Goal: Navigation & Orientation: Go to known website

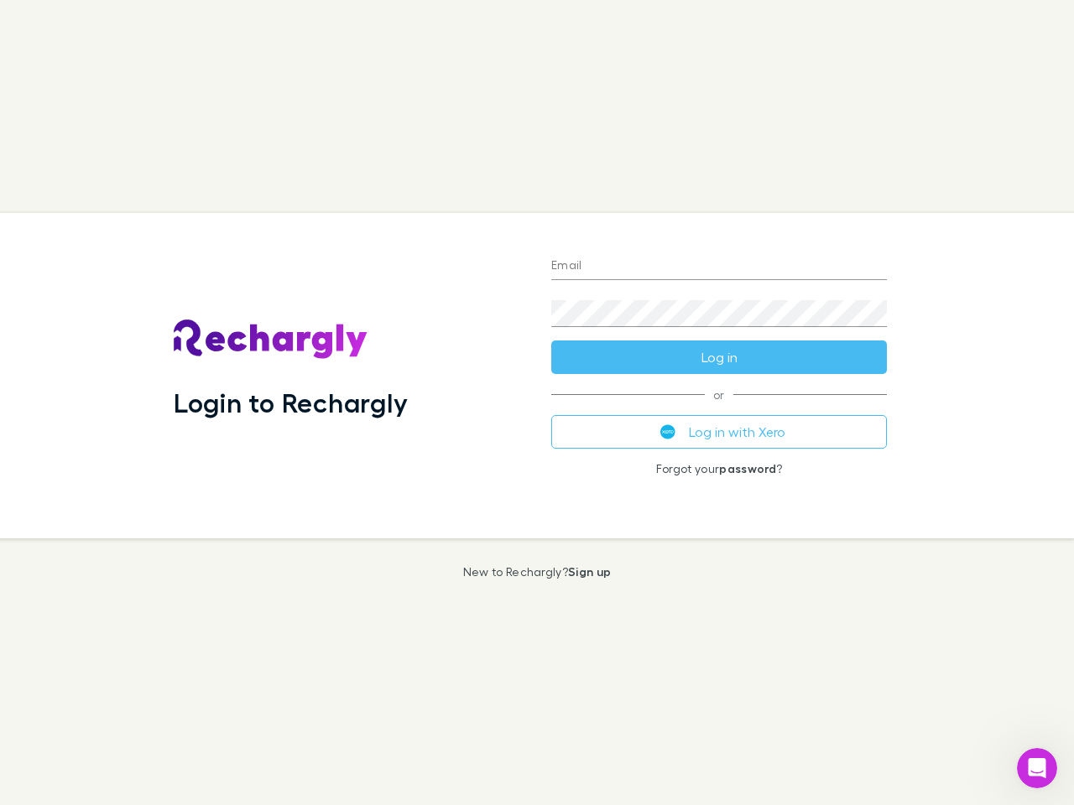
click at [537, 403] on div "Login to Rechargly" at bounding box center [349, 376] width 378 height 326
click at [719, 267] on input "Email" at bounding box center [719, 266] width 336 height 27
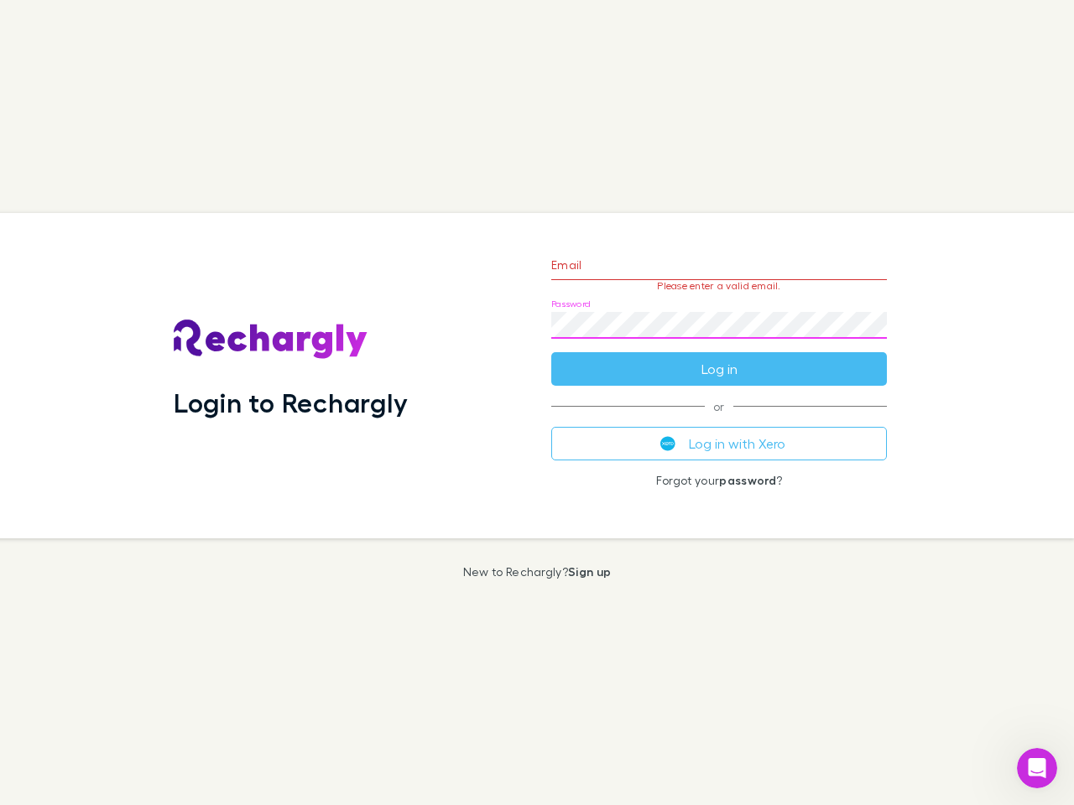
click at [719, 357] on form "Email Please enter a valid email. Password Log in" at bounding box center [719, 313] width 336 height 146
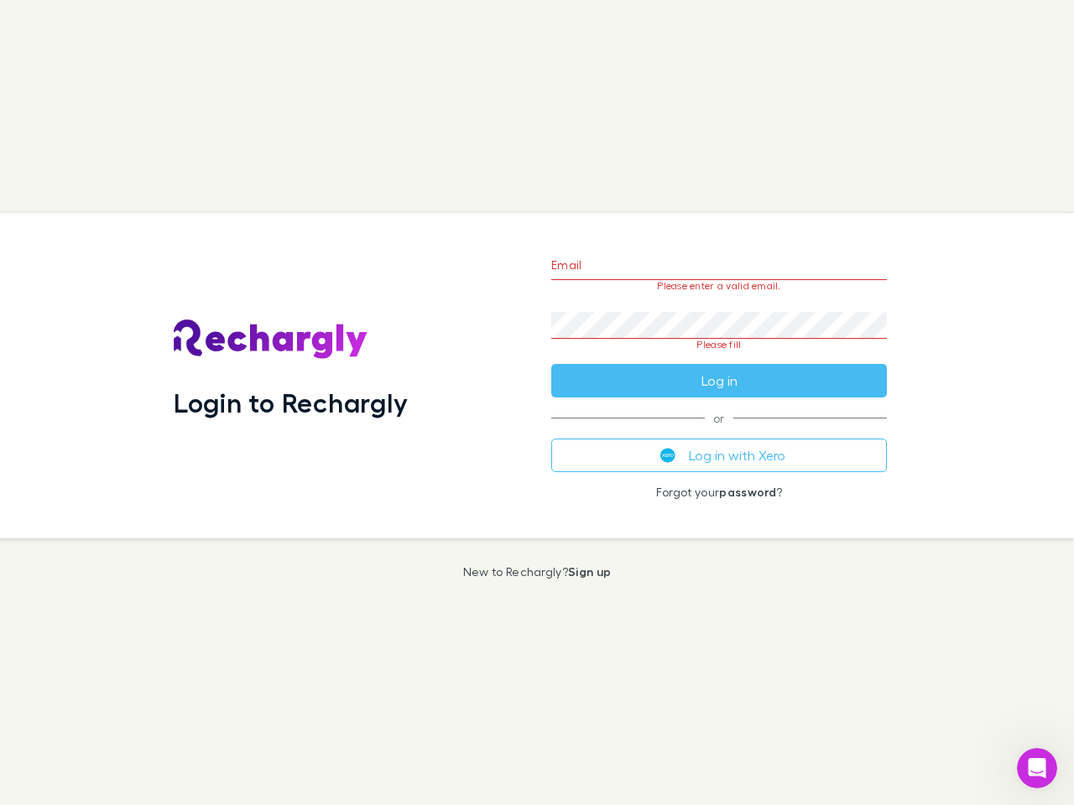
click at [719, 432] on div "Email Please enter a valid email. Password Please fill Log in or Log in with Xe…" at bounding box center [719, 376] width 362 height 326
click at [1037, 768] on icon "Open Intercom Messenger" at bounding box center [1037, 769] width 28 height 28
